Goal: Use online tool/utility

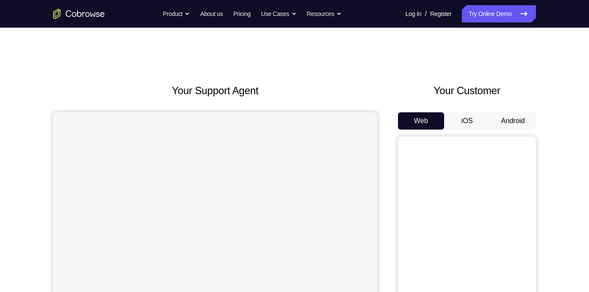
click at [511, 122] on button "Android" at bounding box center [513, 120] width 46 height 17
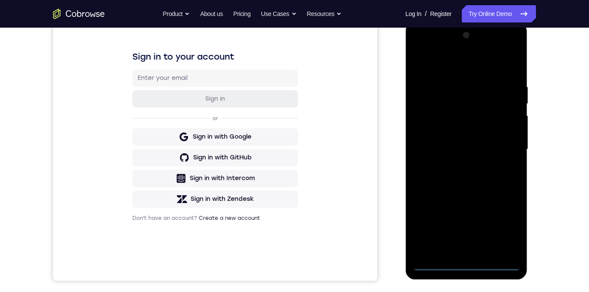
scroll to position [157, 0]
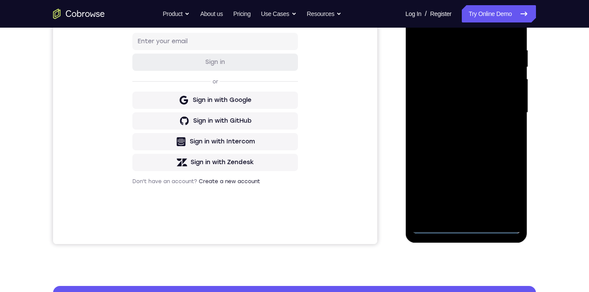
click at [466, 228] on div at bounding box center [466, 112] width 109 height 241
click at [467, 226] on div at bounding box center [466, 112] width 109 height 241
click at [469, 228] on div at bounding box center [466, 112] width 109 height 241
click at [467, 228] on div at bounding box center [466, 112] width 109 height 241
click at [501, 188] on div at bounding box center [466, 112] width 109 height 241
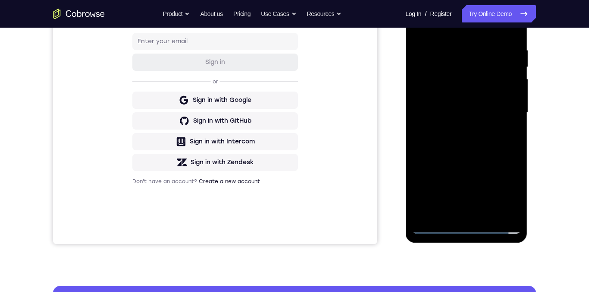
click at [503, 191] on div at bounding box center [466, 112] width 109 height 241
click at [505, 190] on div at bounding box center [466, 112] width 109 height 241
click at [511, 192] on div at bounding box center [466, 112] width 109 height 241
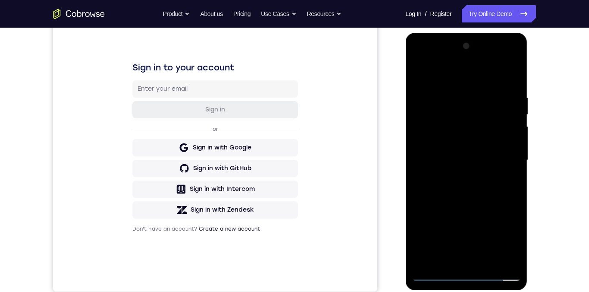
scroll to position [107, 0]
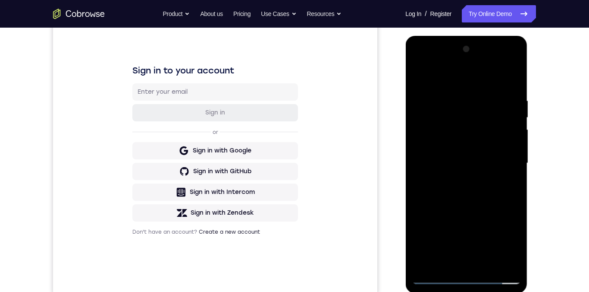
click at [506, 245] on div at bounding box center [466, 162] width 109 height 241
click at [429, 63] on div at bounding box center [466, 162] width 109 height 241
click at [504, 163] on div at bounding box center [466, 162] width 109 height 241
click at [457, 181] on div at bounding box center [466, 162] width 109 height 241
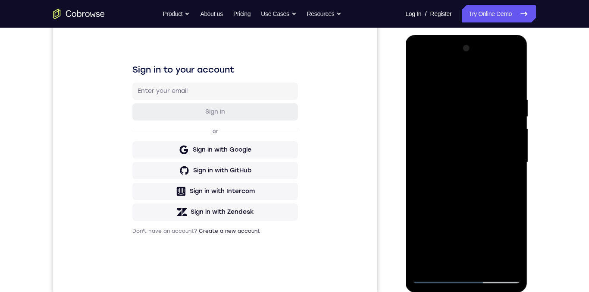
click at [471, 155] on div at bounding box center [466, 161] width 109 height 241
click at [438, 144] on div at bounding box center [466, 161] width 109 height 241
click at [472, 165] on div at bounding box center [466, 161] width 109 height 241
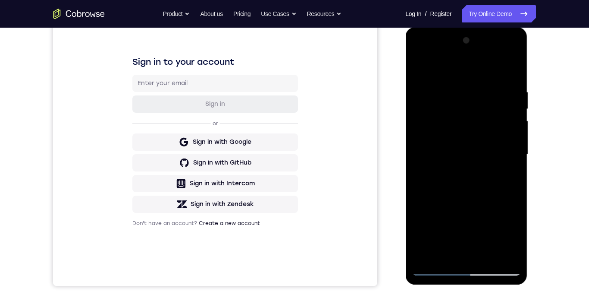
scroll to position [118, 0]
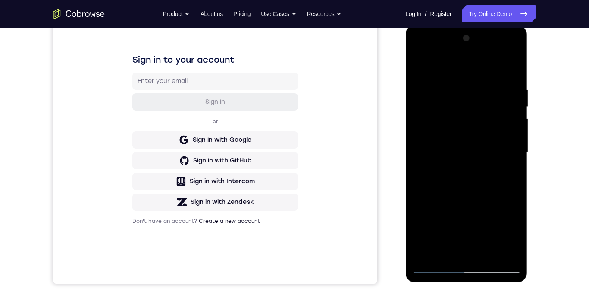
click at [487, 254] on div at bounding box center [466, 151] width 109 height 241
click at [486, 253] on div at bounding box center [466, 151] width 109 height 241
click at [468, 187] on div at bounding box center [466, 151] width 109 height 241
click at [471, 190] on div at bounding box center [466, 151] width 109 height 241
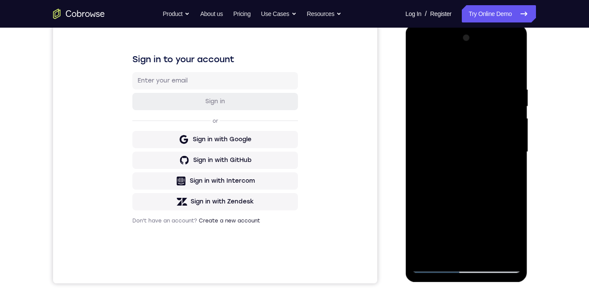
click at [476, 183] on div at bounding box center [466, 151] width 109 height 241
click at [489, 184] on div at bounding box center [466, 151] width 109 height 241
click at [490, 185] on div at bounding box center [466, 151] width 109 height 241
click at [490, 184] on div at bounding box center [466, 151] width 109 height 241
click at [490, 185] on div at bounding box center [466, 151] width 109 height 241
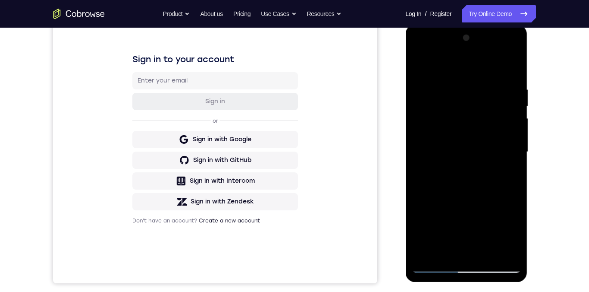
click at [490, 186] on div at bounding box center [466, 151] width 109 height 241
click at [489, 186] on div at bounding box center [466, 151] width 109 height 241
click at [488, 186] on div at bounding box center [466, 151] width 109 height 241
click at [487, 186] on div at bounding box center [466, 151] width 109 height 241
click at [486, 186] on div at bounding box center [466, 151] width 109 height 241
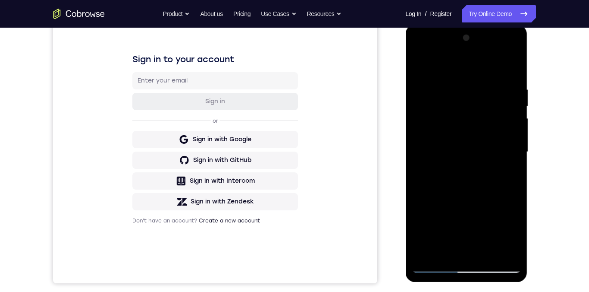
click at [486, 185] on div at bounding box center [466, 151] width 109 height 241
click at [487, 185] on div at bounding box center [466, 151] width 109 height 241
click at [493, 173] on div at bounding box center [466, 151] width 109 height 241
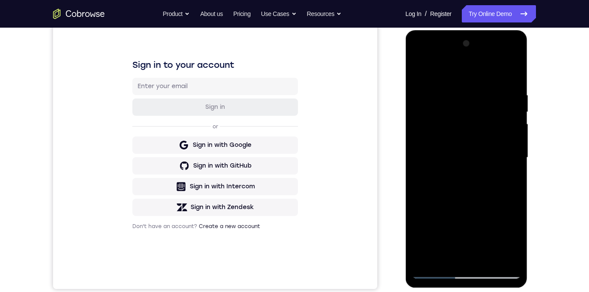
scroll to position [116, 0]
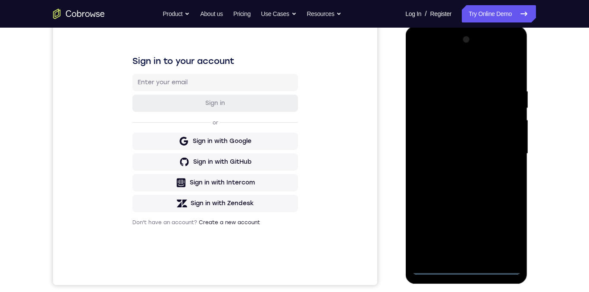
click at [471, 270] on div at bounding box center [466, 153] width 109 height 241
click at [504, 234] on div at bounding box center [466, 153] width 109 height 241
click at [438, 69] on div at bounding box center [466, 153] width 109 height 241
click at [501, 153] on div at bounding box center [466, 153] width 109 height 241
click at [454, 169] on div at bounding box center [466, 153] width 109 height 241
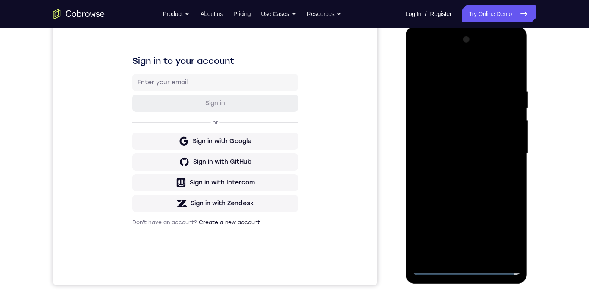
click at [461, 144] on div at bounding box center [466, 153] width 109 height 241
click at [453, 136] on div at bounding box center [466, 153] width 109 height 241
click at [511, 138] on div at bounding box center [466, 153] width 109 height 241
click at [483, 155] on div at bounding box center [466, 153] width 109 height 241
click at [482, 87] on div at bounding box center [466, 153] width 109 height 241
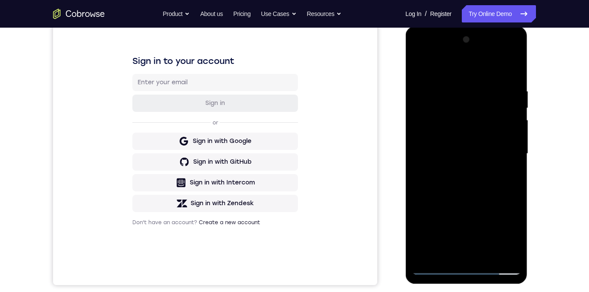
click at [513, 84] on div at bounding box center [466, 153] width 109 height 241
click at [482, 90] on div at bounding box center [466, 153] width 109 height 241
click at [518, 145] on div at bounding box center [466, 153] width 109 height 241
click at [513, 125] on div at bounding box center [466, 153] width 109 height 241
click at [507, 168] on div at bounding box center [466, 153] width 109 height 241
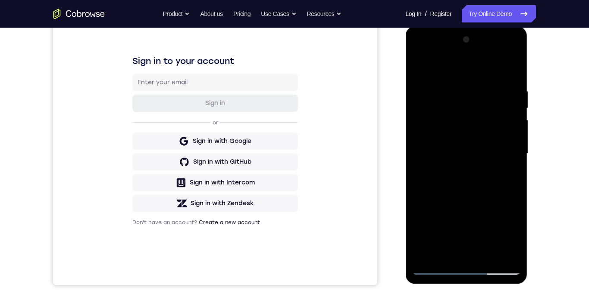
click at [508, 176] on div at bounding box center [466, 153] width 109 height 241
click at [504, 182] on div at bounding box center [466, 153] width 109 height 241
click at [512, 69] on div at bounding box center [466, 153] width 109 height 241
click at [490, 255] on div at bounding box center [466, 153] width 109 height 241
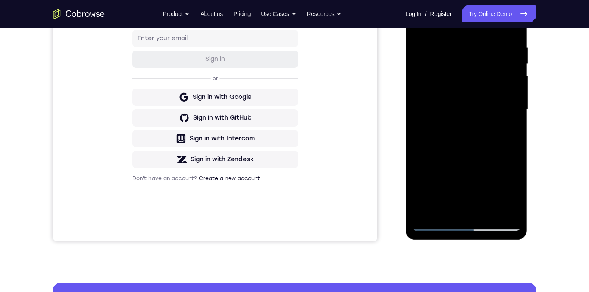
scroll to position [166, 0]
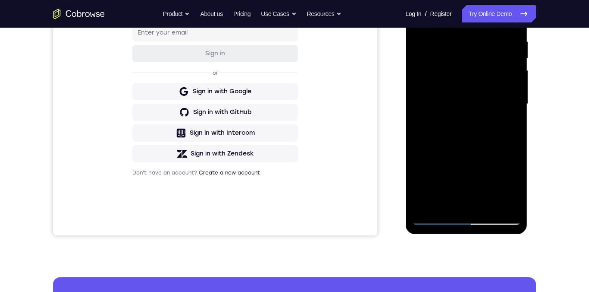
click at [487, 208] on div at bounding box center [466, 103] width 109 height 241
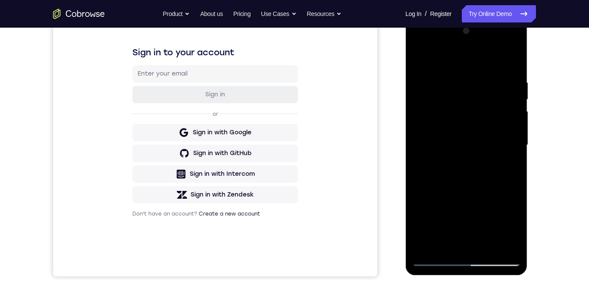
scroll to position [126, 0]
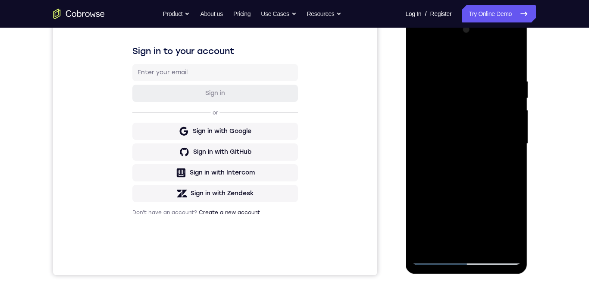
click at [477, 179] on div at bounding box center [466, 143] width 109 height 241
click at [479, 160] on div at bounding box center [466, 143] width 109 height 241
click at [482, 118] on div at bounding box center [466, 143] width 109 height 241
click at [434, 241] on div at bounding box center [466, 143] width 109 height 241
click at [507, 168] on div at bounding box center [466, 143] width 109 height 241
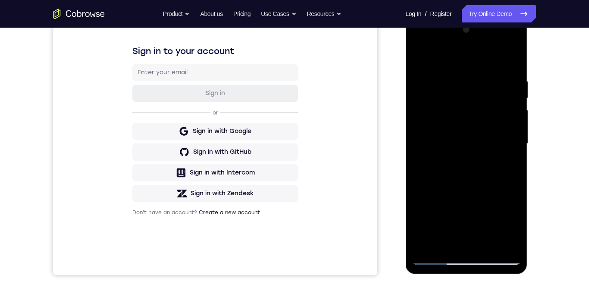
click at [416, 60] on div at bounding box center [466, 143] width 109 height 241
click at [454, 68] on div at bounding box center [466, 143] width 109 height 241
click at [452, 97] on div at bounding box center [466, 143] width 109 height 241
click at [452, 236] on div at bounding box center [466, 143] width 109 height 241
click at [506, 170] on div at bounding box center [466, 143] width 109 height 241
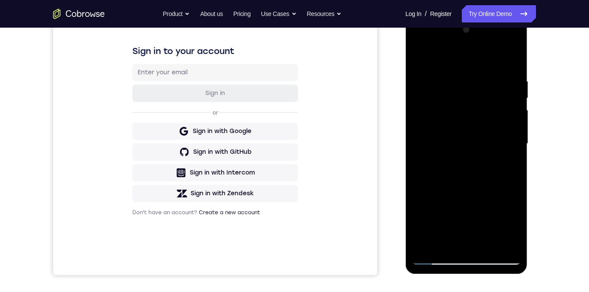
click at [508, 169] on div at bounding box center [466, 143] width 109 height 241
